Goal: Information Seeking & Learning: Check status

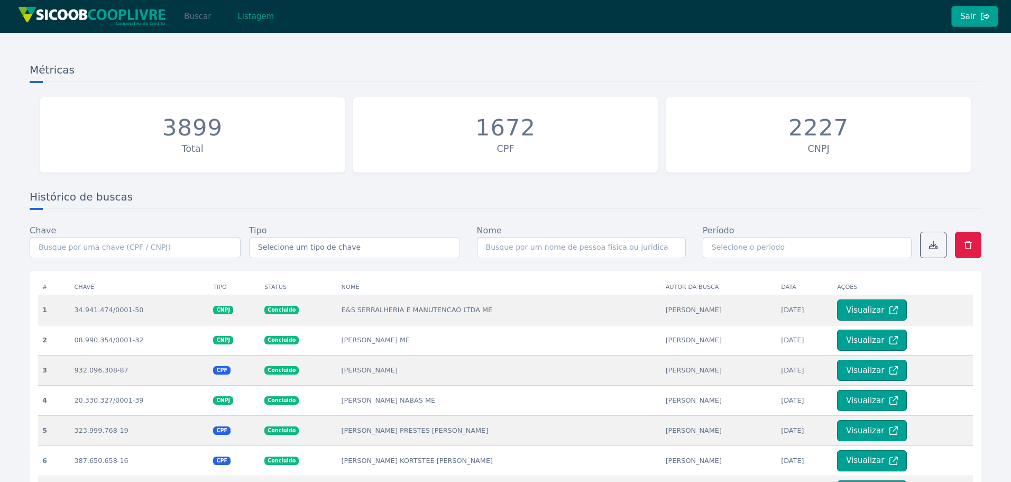
click at [190, 23] on button "Buscar" at bounding box center [197, 16] width 45 height 21
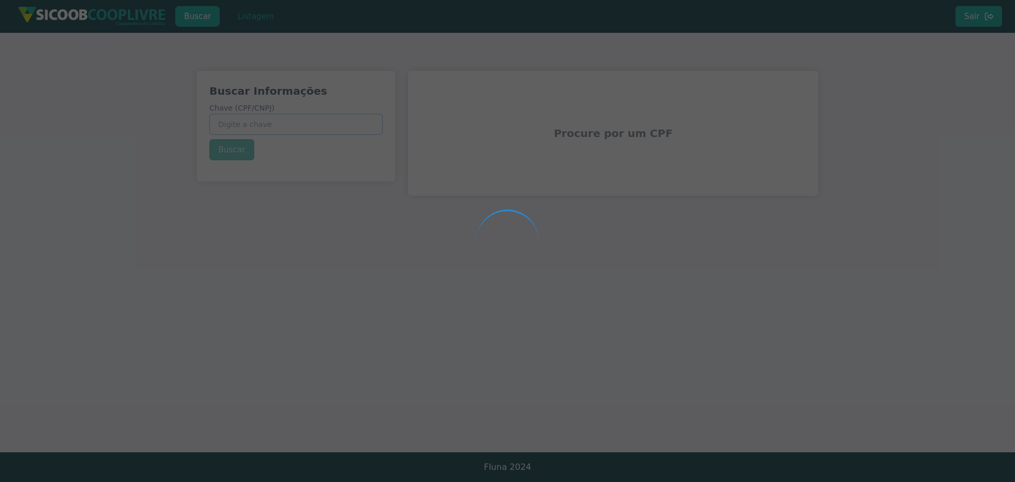
click at [317, 122] on input "Chave (CPF/CNPJ)" at bounding box center [295, 124] width 173 height 21
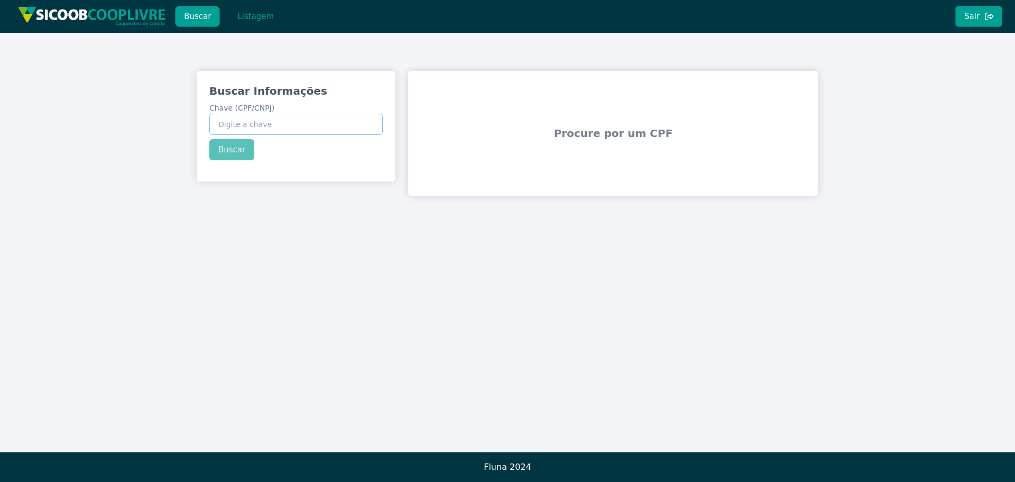
paste input "43.000.820/0001-96"
type input "43.000.820/0001-96"
click at [211, 154] on button "Buscar" at bounding box center [231, 149] width 45 height 21
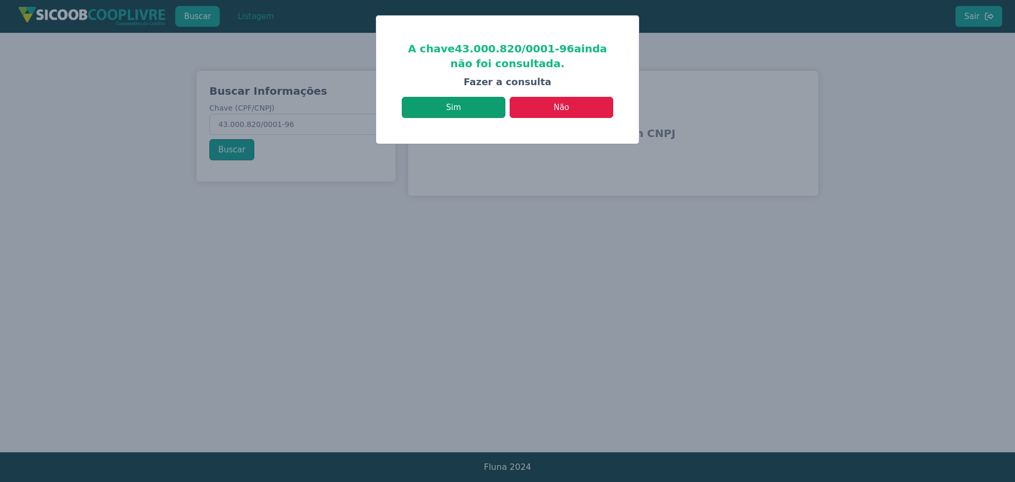
click at [471, 106] on button "Sim" at bounding box center [454, 107] width 104 height 21
click at [570, 107] on button "Não" at bounding box center [562, 107] width 104 height 21
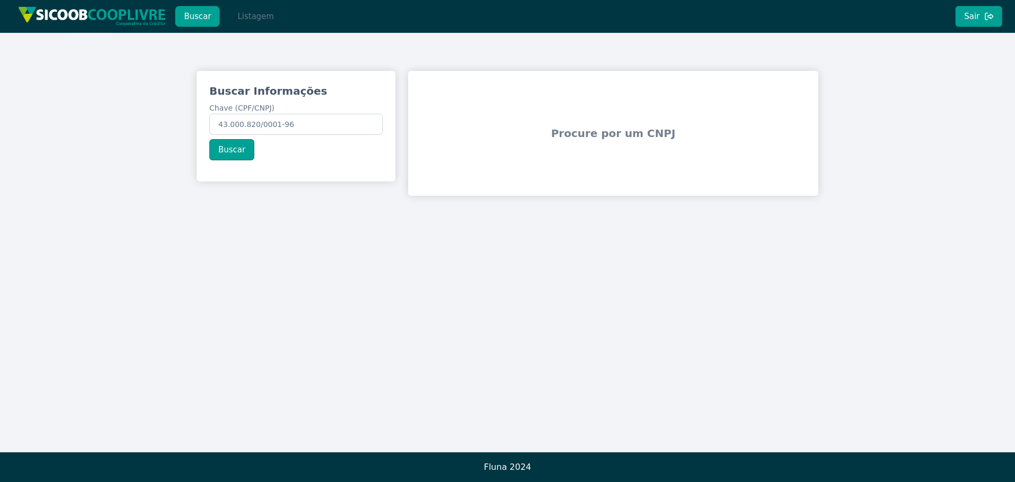
click at [249, 17] on button "Listagem" at bounding box center [255, 16] width 54 height 21
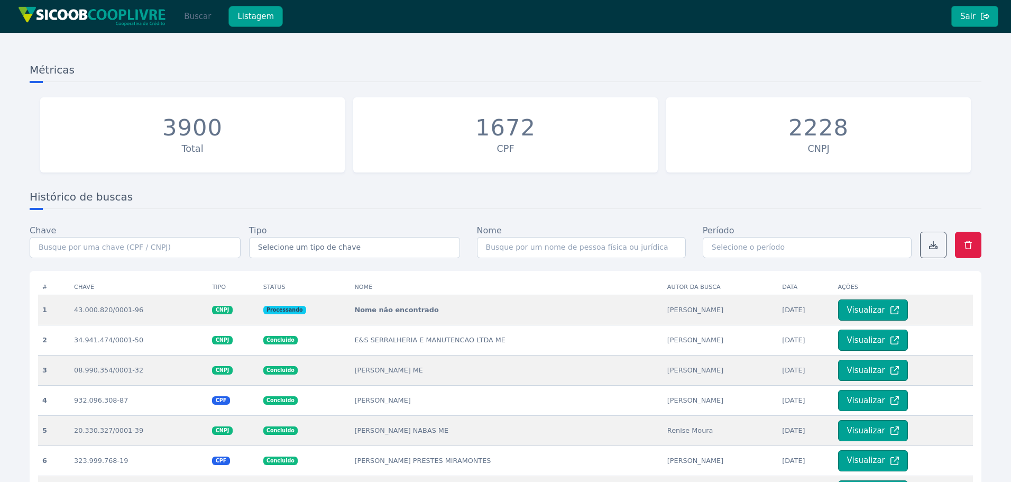
click at [189, 14] on button "Buscar" at bounding box center [197, 16] width 45 height 21
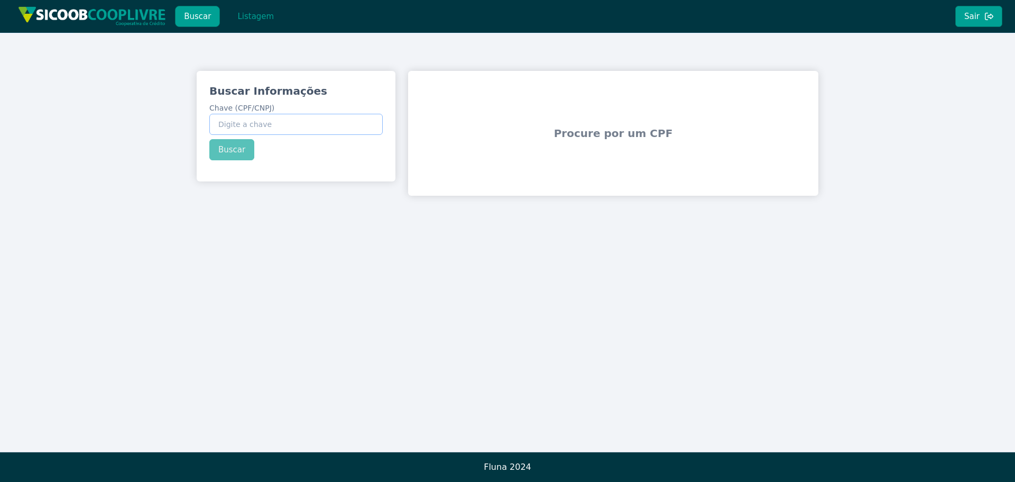
click at [285, 118] on input "Chave (CPF/CNPJ)" at bounding box center [295, 124] width 173 height 21
click at [285, 114] on input "Chave (CPF/CNPJ)" at bounding box center [295, 124] width 173 height 21
paste input "43.000.820/0001-96"
type input "43.000.820/0001-96"
click at [232, 147] on div "Buscar Informações Chave (CPF/CNPJ) 43.000.820/0001-96 Buscar" at bounding box center [296, 122] width 199 height 102
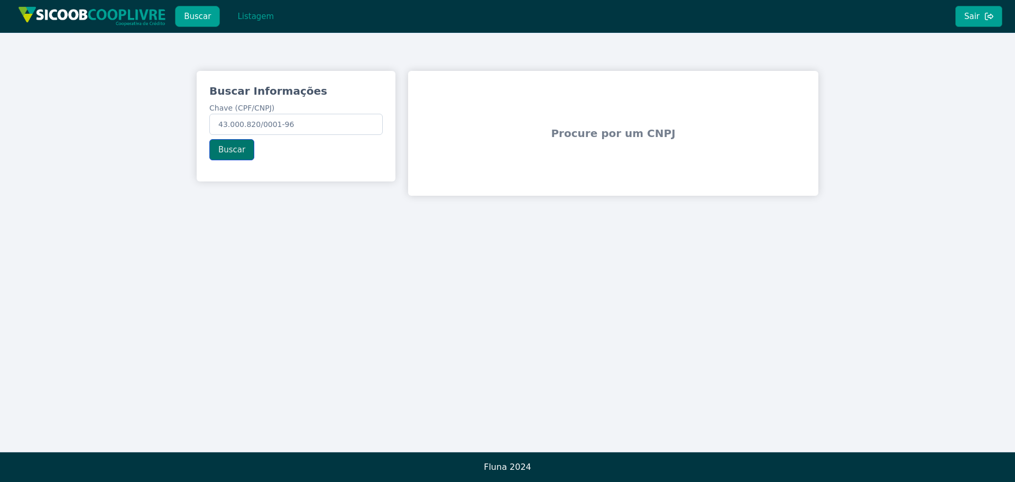
click at [234, 147] on button "Buscar" at bounding box center [231, 149] width 45 height 21
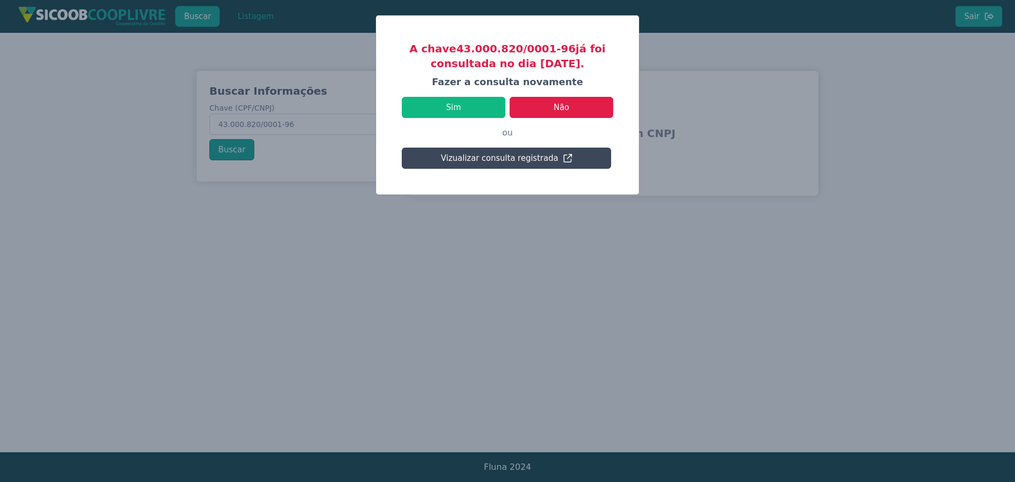
click at [485, 155] on button "Vizualizar consulta registrada" at bounding box center [506, 157] width 209 height 21
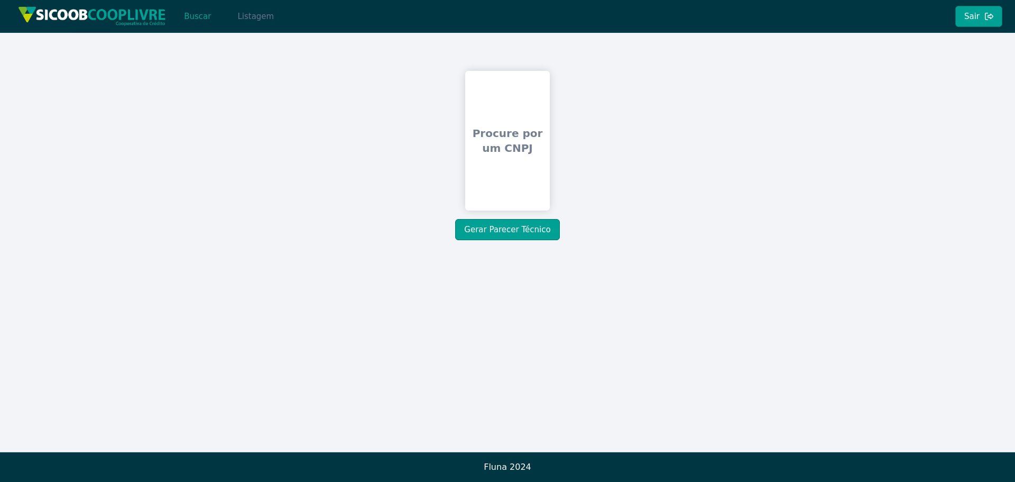
click at [240, 16] on button "Listagem" at bounding box center [255, 16] width 54 height 21
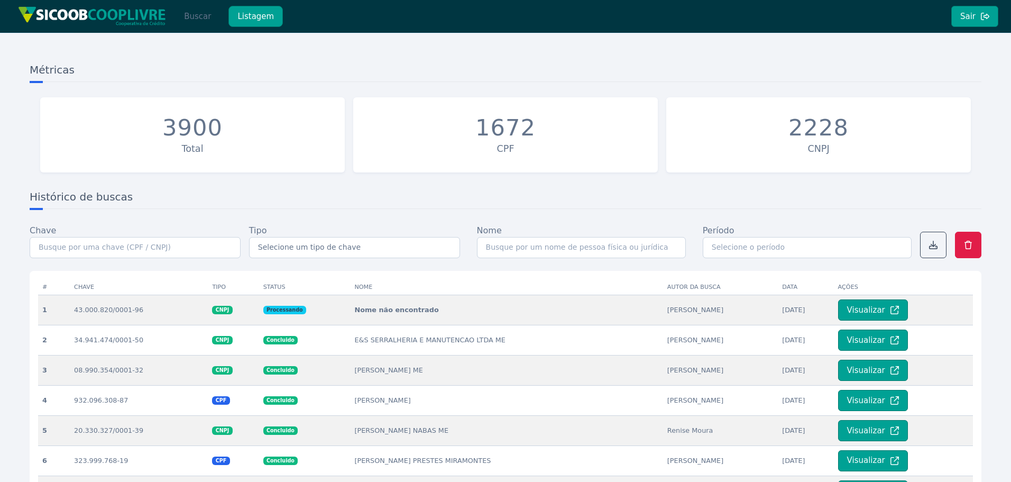
click at [195, 18] on button "Buscar" at bounding box center [197, 16] width 45 height 21
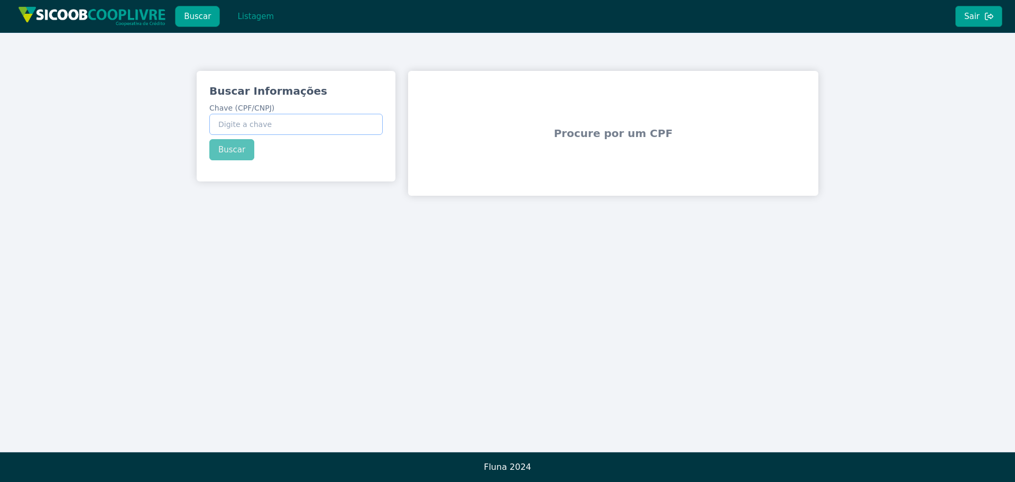
paste input "43.000.820/0001-96"
type input "43.000.820/0001-96"
click at [223, 149] on button "Buscar" at bounding box center [231, 149] width 45 height 21
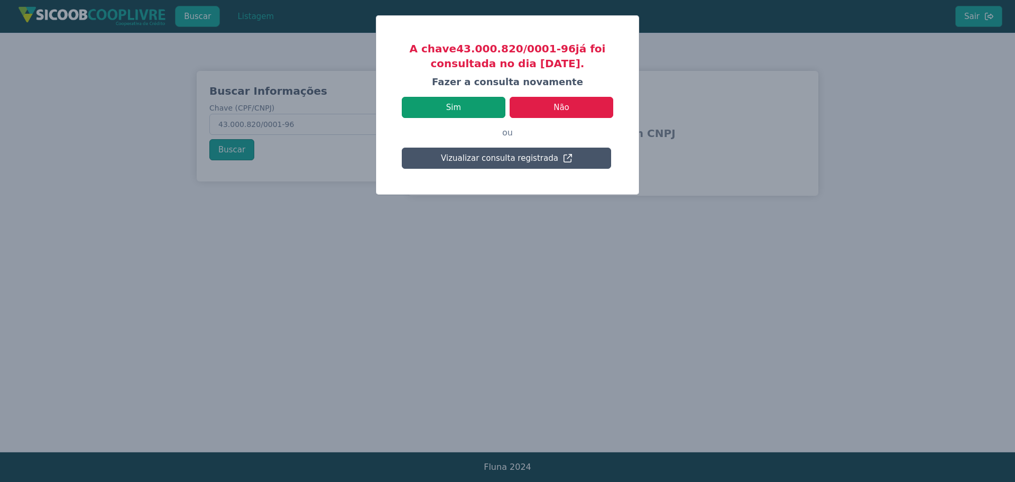
click at [471, 106] on button "Sim" at bounding box center [454, 107] width 104 height 21
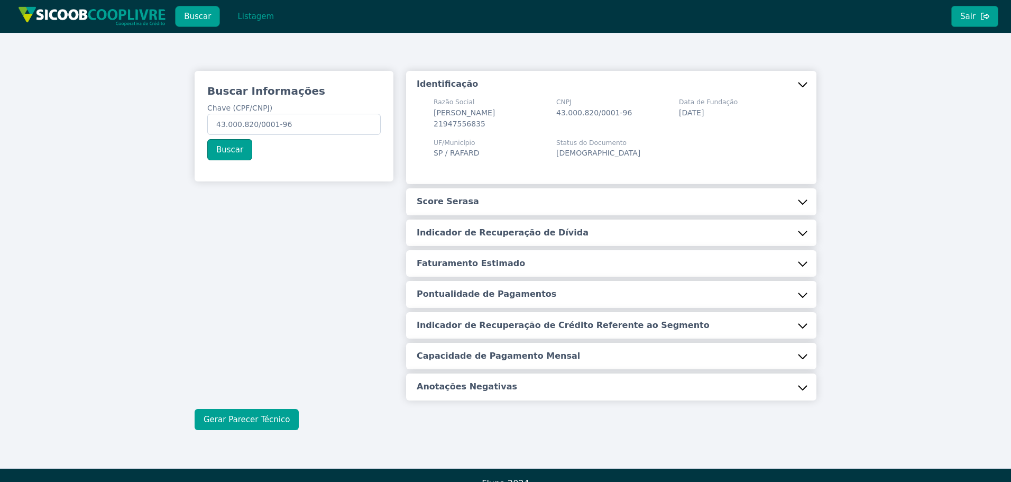
click at [232, 425] on button "Gerar Parecer Técnico" at bounding box center [247, 419] width 104 height 21
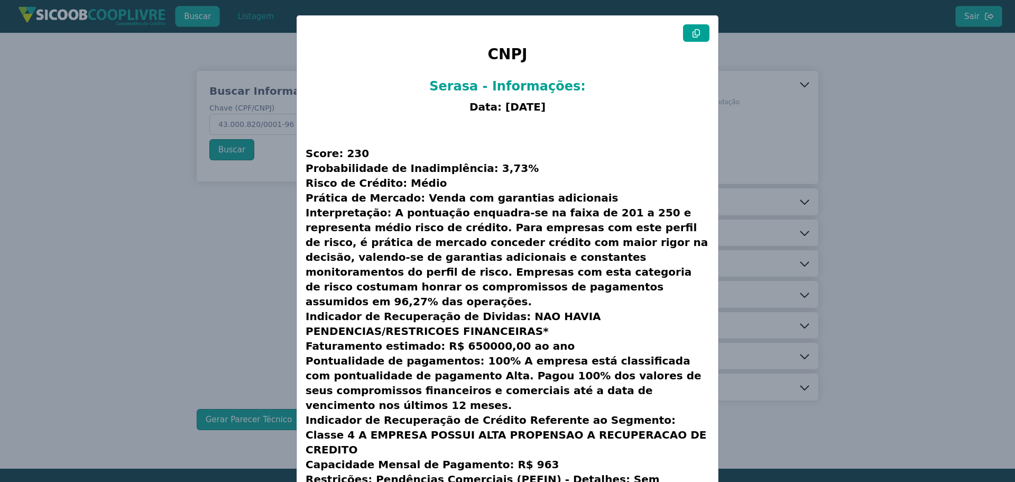
click at [693, 34] on icon at bounding box center [695, 33] width 7 height 8
